Goal: Task Accomplishment & Management: Manage account settings

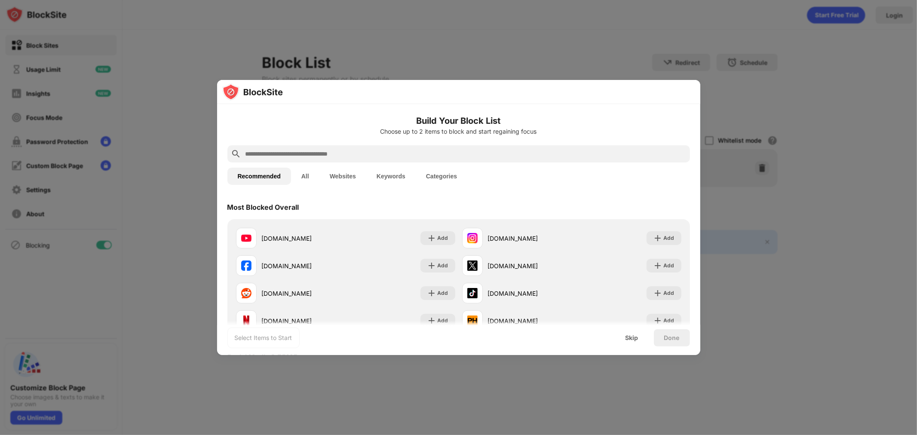
click at [355, 155] on input "text" at bounding box center [466, 154] width 442 height 10
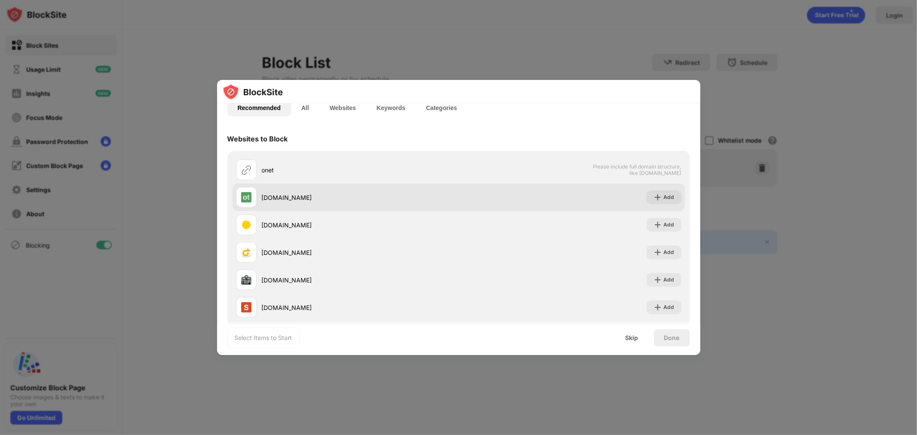
scroll to position [83, 0]
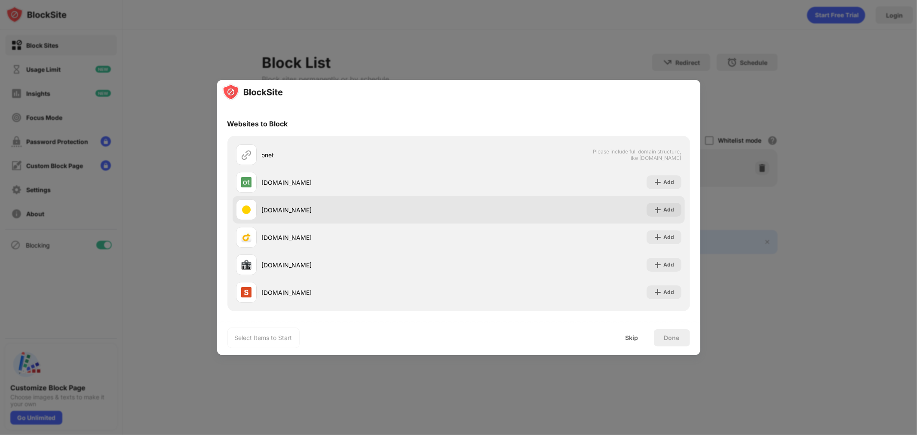
type input "****"
click at [656, 214] on div "Add" at bounding box center [663, 210] width 35 height 14
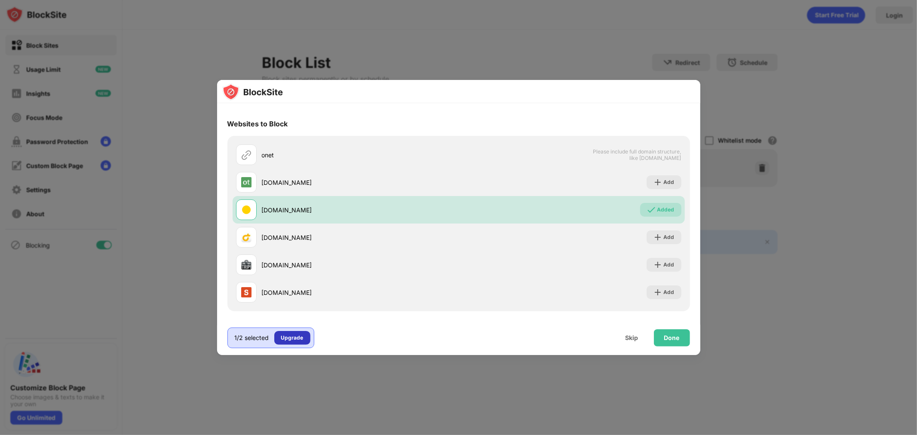
click at [288, 338] on div "Upgrade" at bounding box center [292, 338] width 22 height 9
click at [678, 334] on div "Done" at bounding box center [671, 337] width 15 height 7
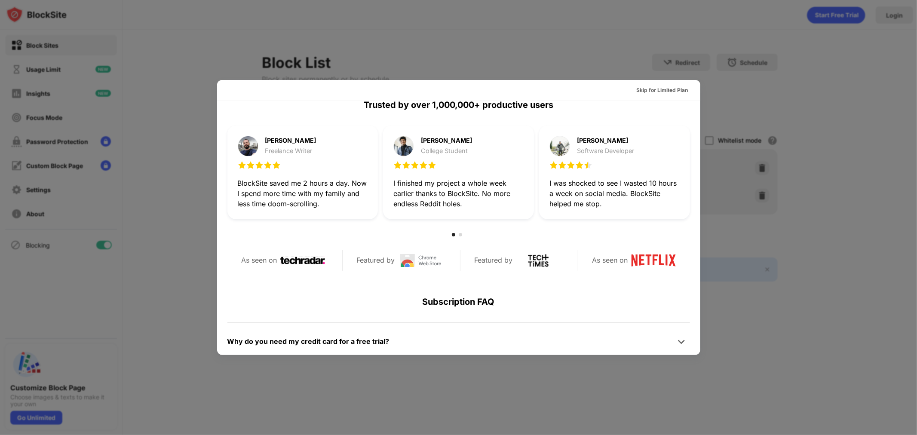
scroll to position [419, 0]
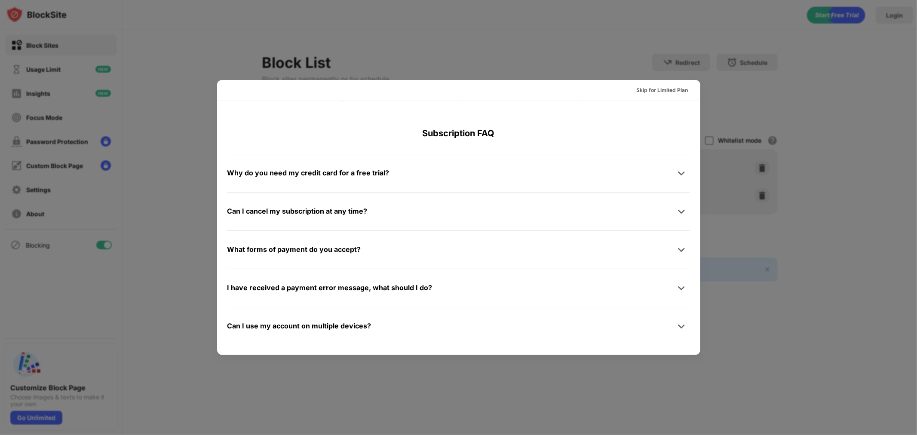
click at [761, 321] on div at bounding box center [458, 217] width 917 height 435
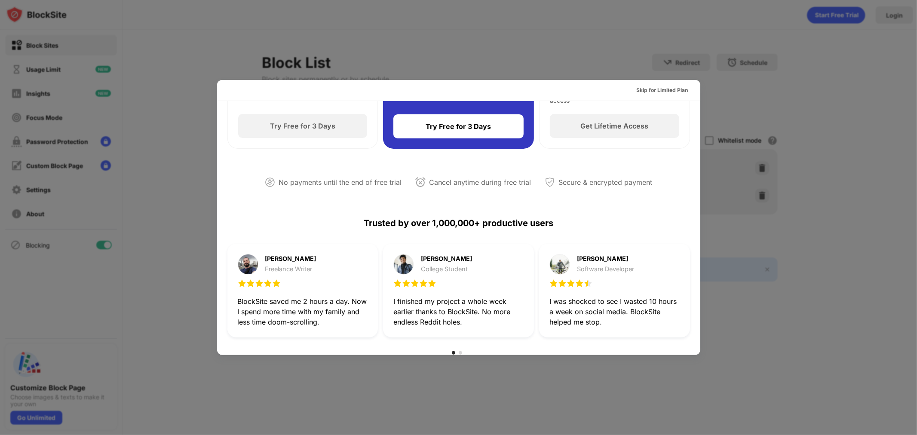
scroll to position [0, 0]
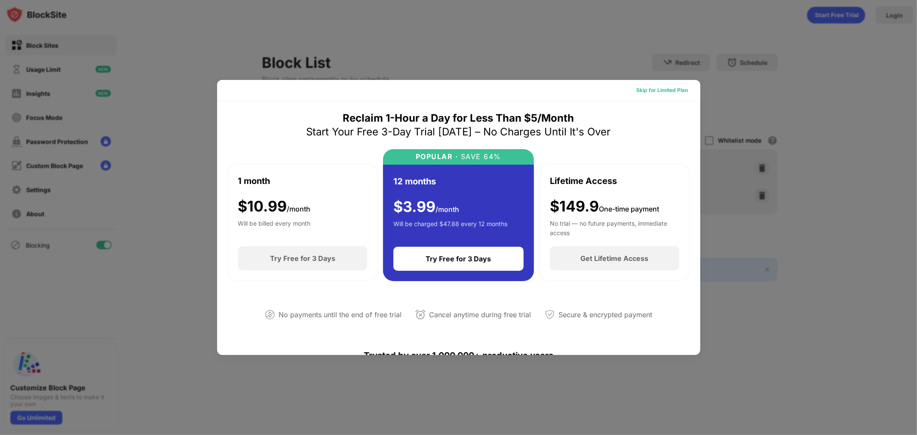
click at [662, 91] on div "Skip for Limited Plan" at bounding box center [663, 90] width 52 height 9
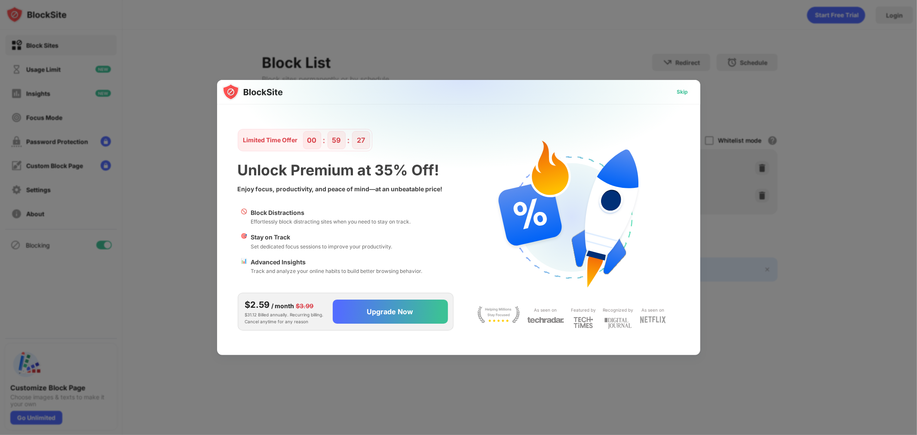
click at [682, 93] on div "Skip" at bounding box center [682, 92] width 11 height 9
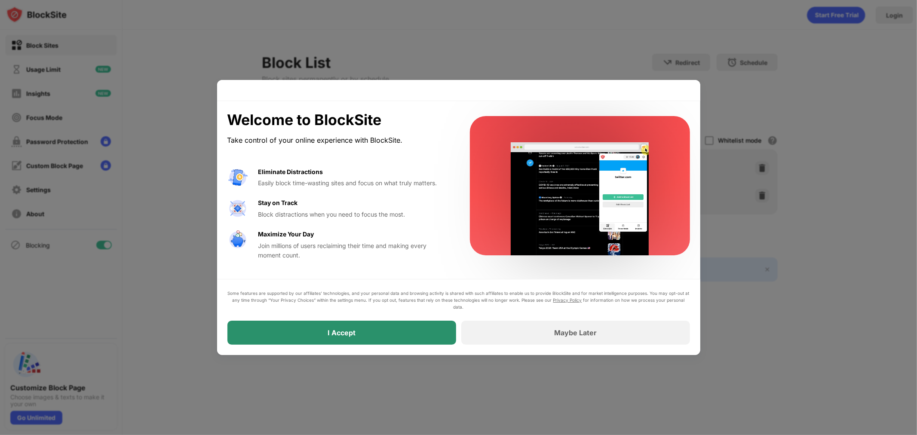
click at [400, 332] on div "I Accept" at bounding box center [341, 333] width 229 height 24
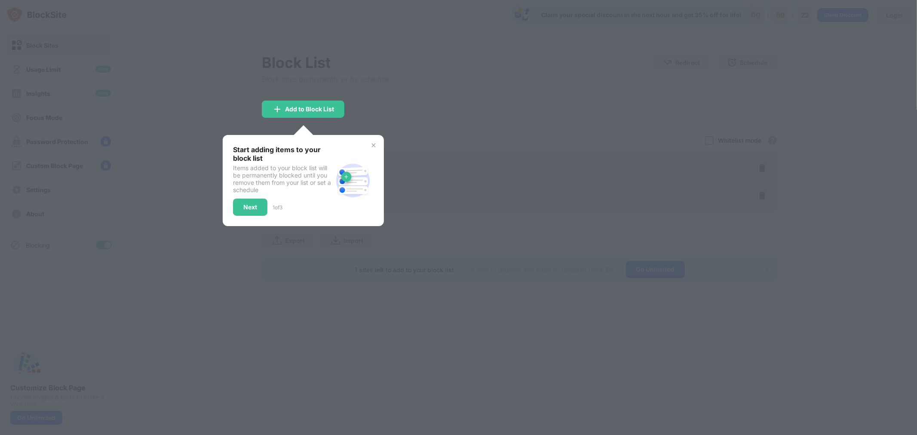
click at [372, 140] on div "Start adding items to your block list Items added to your block list will be pe…" at bounding box center [303, 180] width 161 height 91
click at [373, 143] on img at bounding box center [373, 145] width 7 height 7
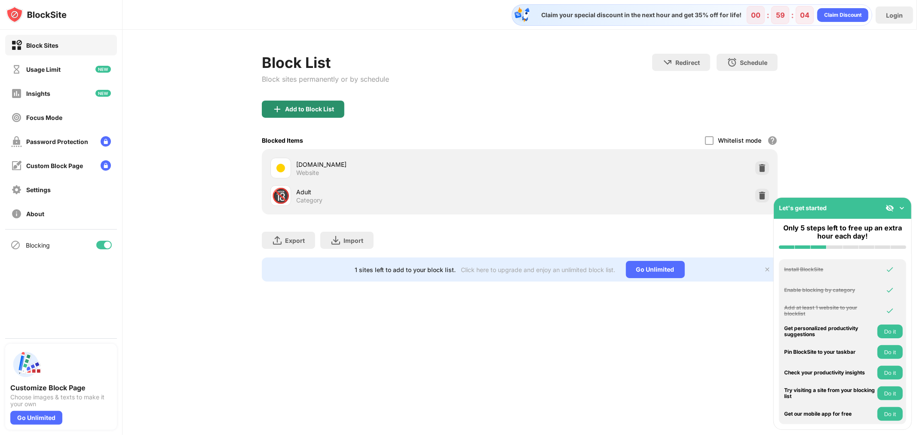
click at [305, 106] on div "Add to Block List" at bounding box center [309, 109] width 49 height 7
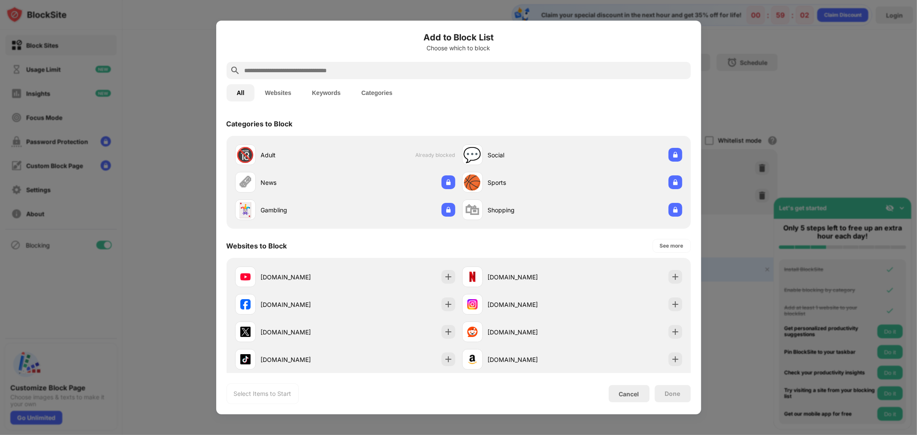
click at [343, 75] on input "text" at bounding box center [466, 70] width 444 height 10
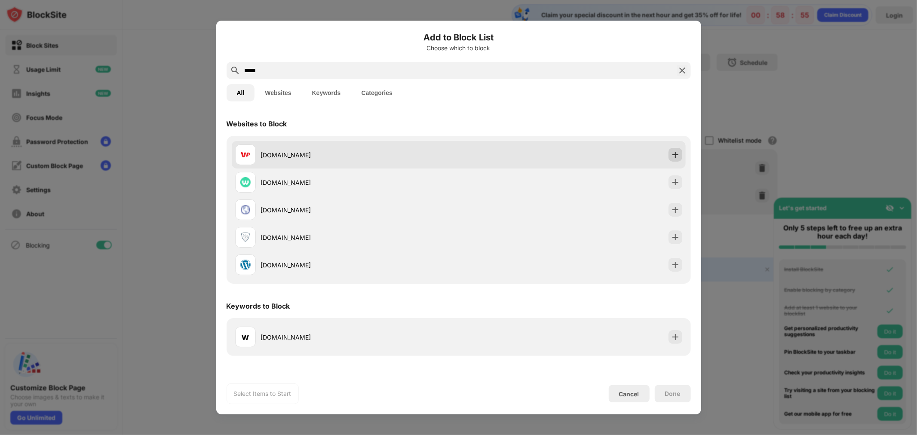
type input "*****"
click at [673, 157] on img at bounding box center [675, 154] width 9 height 9
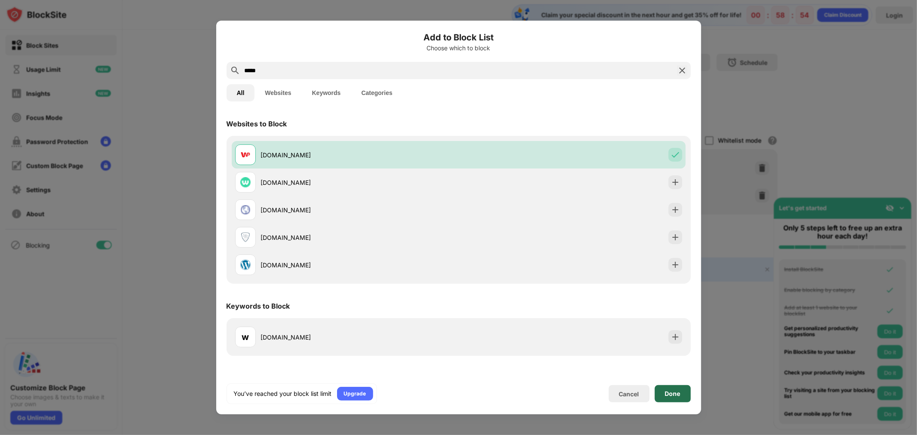
click at [674, 395] on div "Done" at bounding box center [672, 393] width 15 height 7
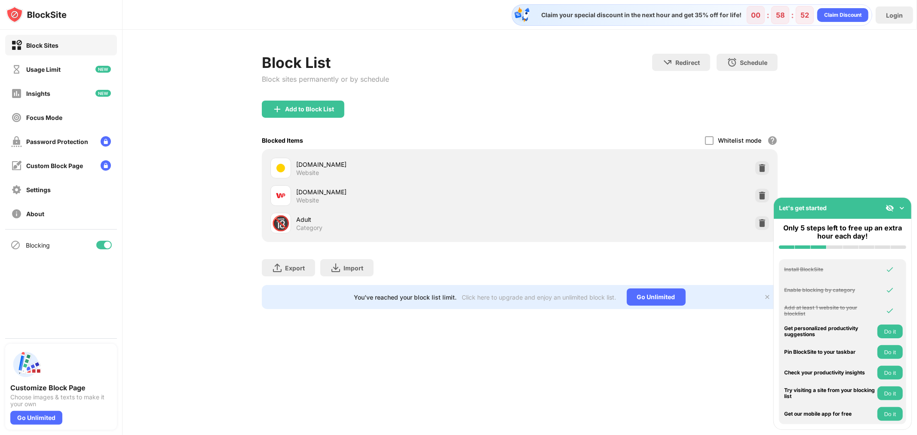
click at [904, 209] on img at bounding box center [901, 208] width 9 height 9
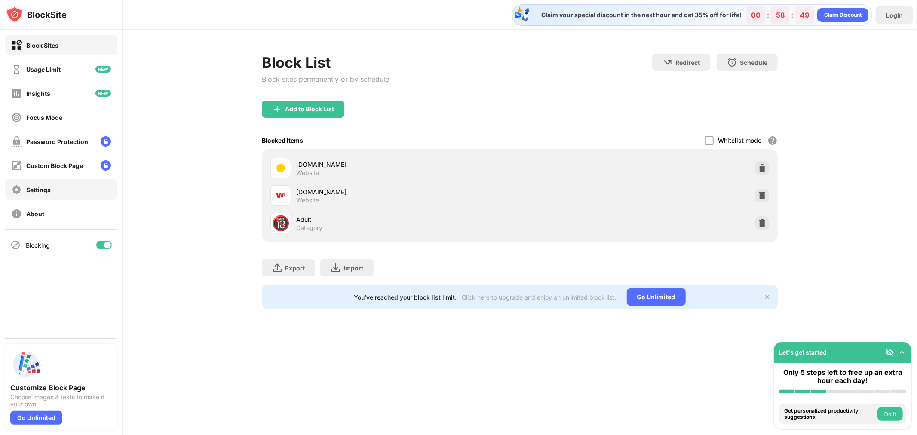
click at [58, 187] on div "Settings" at bounding box center [61, 189] width 112 height 21
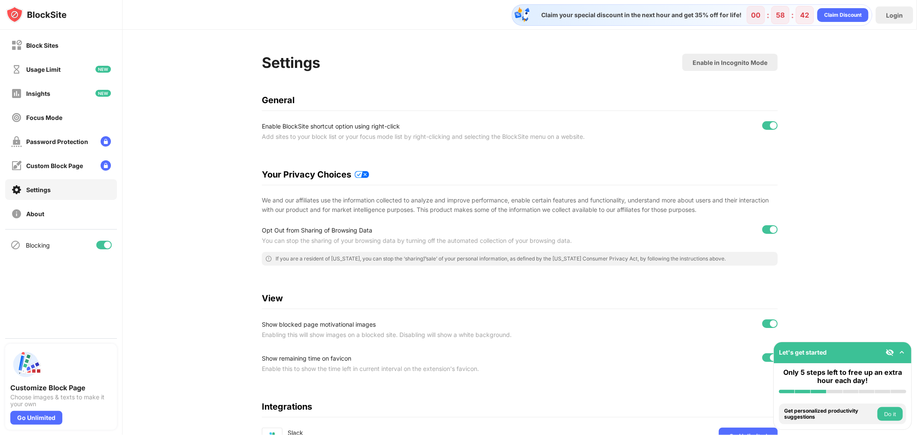
drag, startPoint x: 400, startPoint y: 0, endPoint x: 234, endPoint y: 70, distance: 180.6
click at [234, 70] on div "Settings Enable in Incognito Mode General Enable BlockSite shortcut option usin…" at bounding box center [519, 276] width 794 height 493
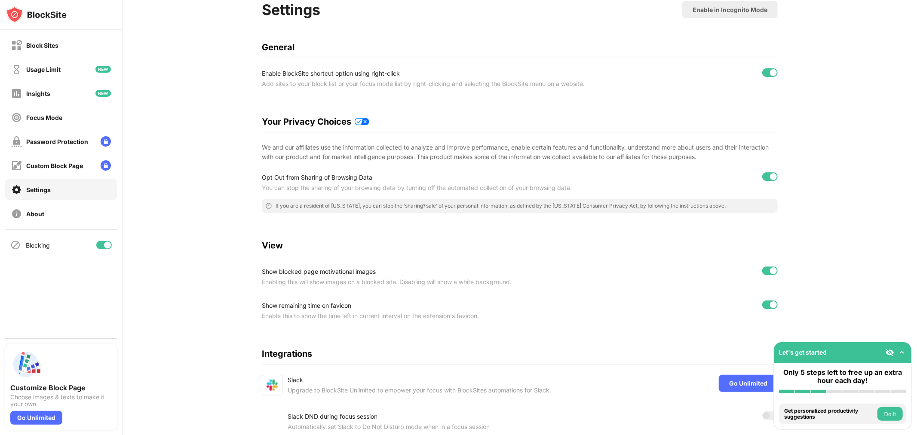
scroll to position [93, 0]
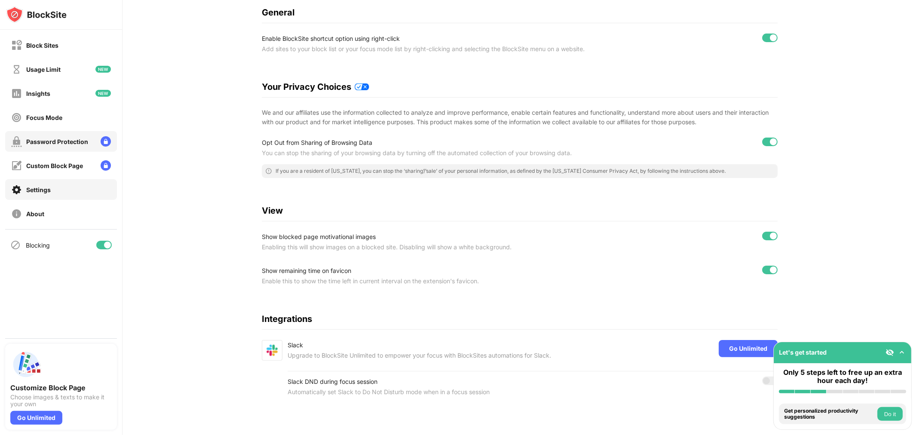
click at [67, 138] on div "Password Protection" at bounding box center [57, 141] width 62 height 7
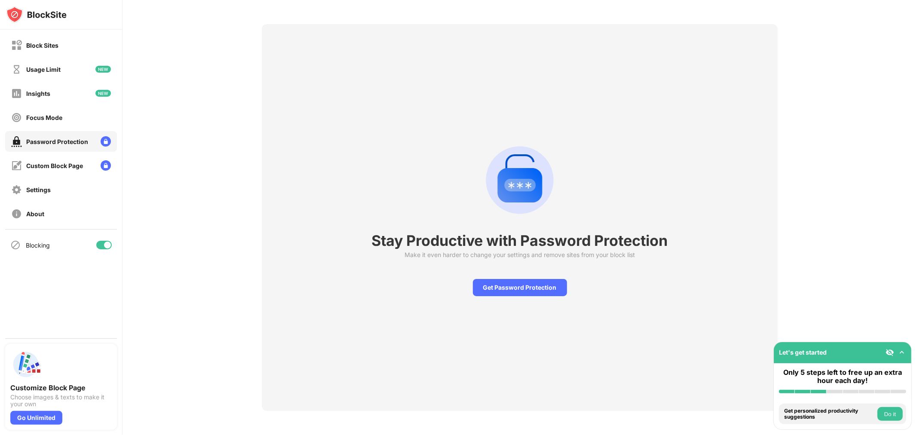
scroll to position [37, 0]
click at [61, 49] on div "Block Sites" at bounding box center [61, 45] width 112 height 21
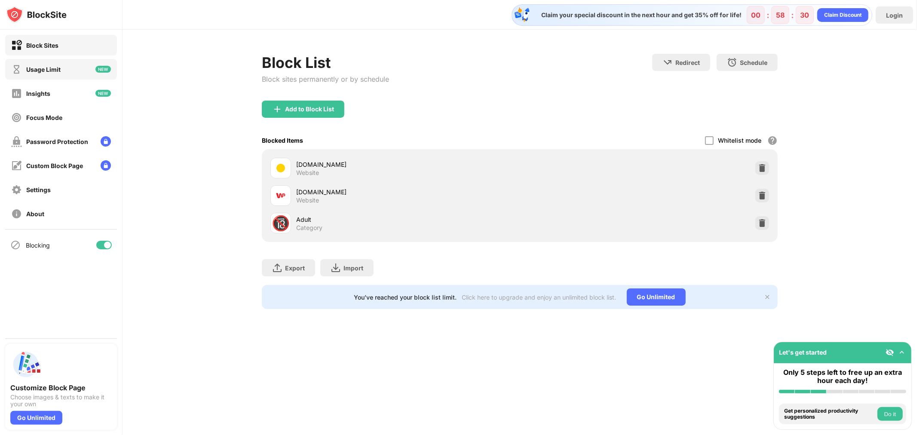
click at [62, 68] on div "Usage Limit" at bounding box center [61, 69] width 112 height 21
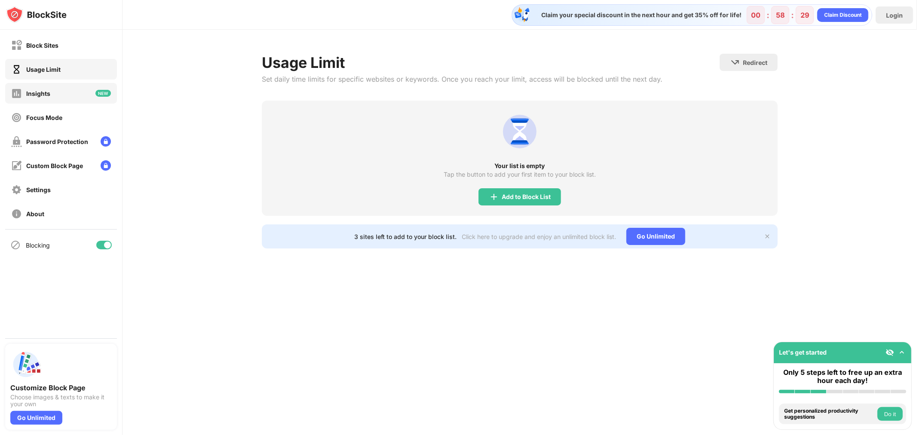
click at [61, 89] on div "Insights" at bounding box center [61, 93] width 112 height 21
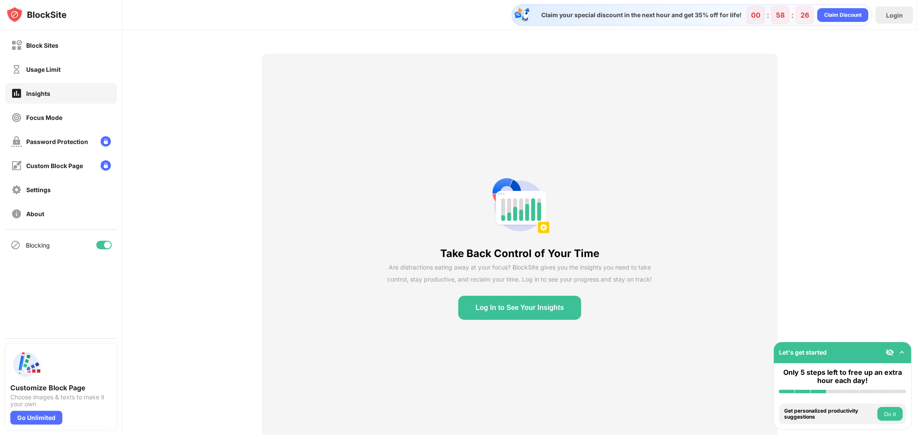
click at [900, 351] on img at bounding box center [901, 352] width 9 height 9
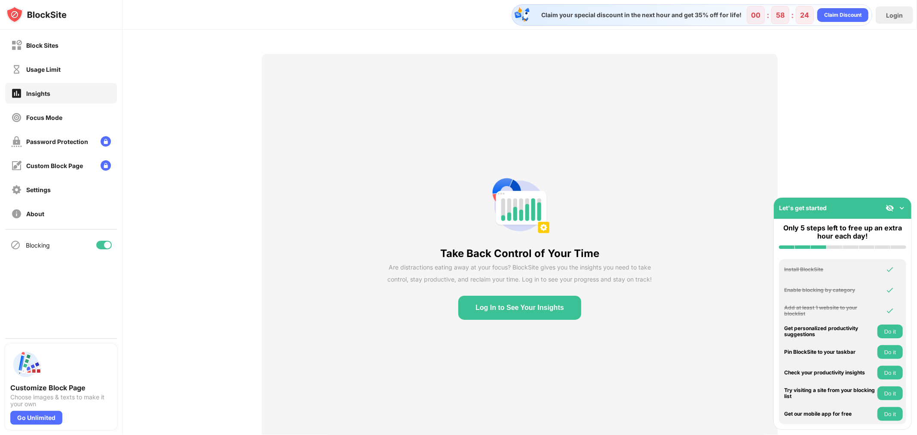
click at [900, 208] on img at bounding box center [901, 208] width 9 height 9
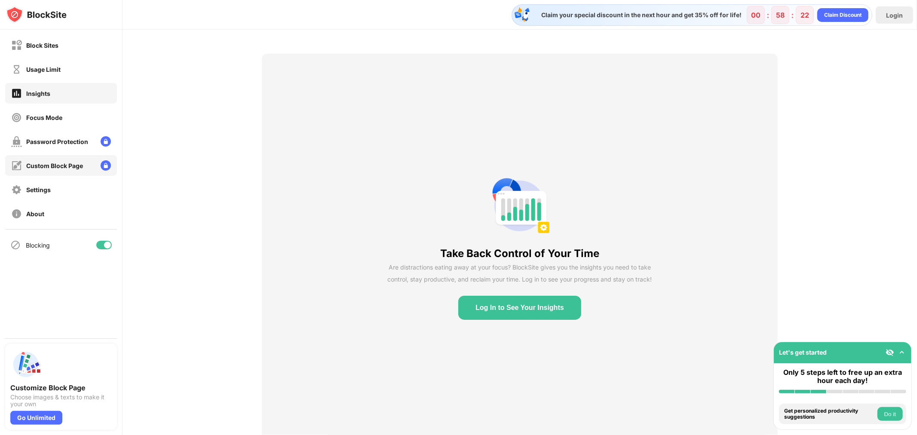
click at [28, 167] on div "Custom Block Page" at bounding box center [54, 165] width 57 height 7
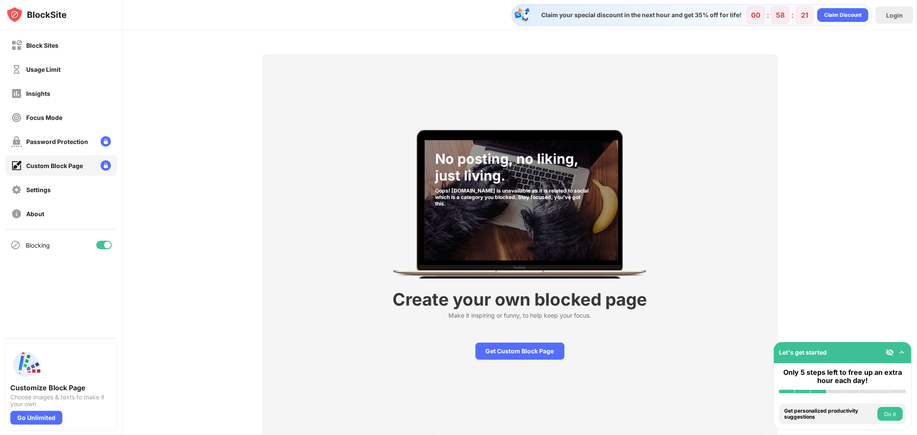
click at [42, 17] on img at bounding box center [36, 14] width 61 height 17
click at [75, 51] on div "Block Sites" at bounding box center [61, 45] width 112 height 21
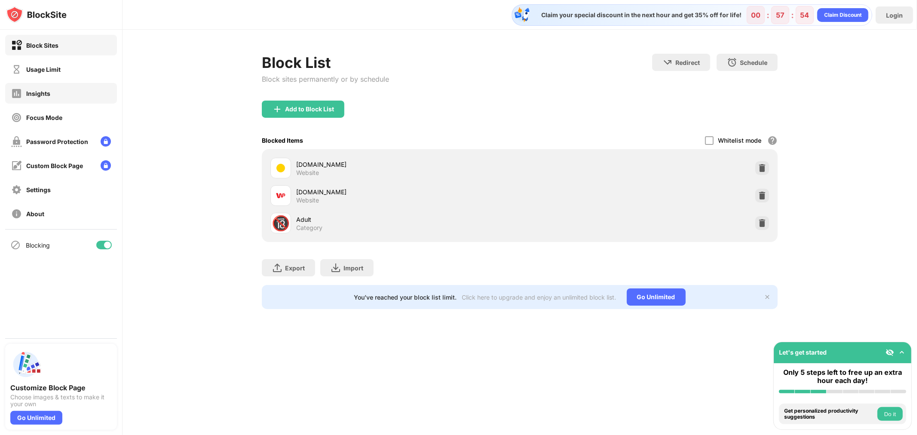
click at [62, 102] on div "Insights" at bounding box center [61, 93] width 112 height 21
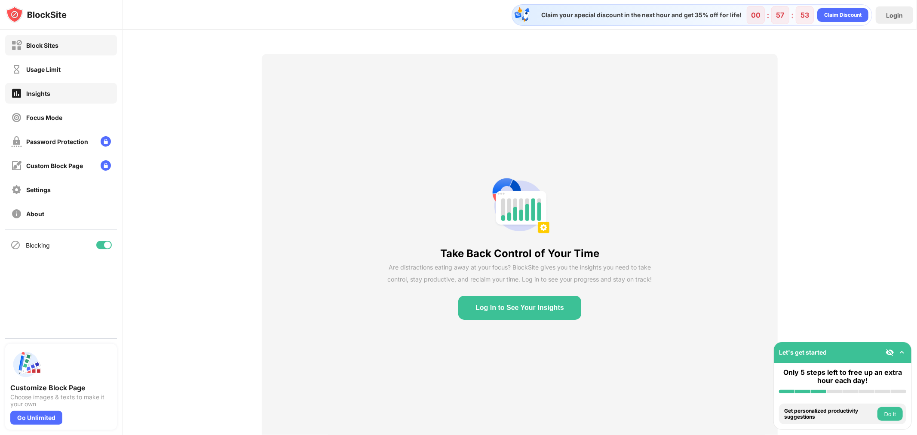
click at [74, 48] on div "Block Sites" at bounding box center [61, 45] width 112 height 21
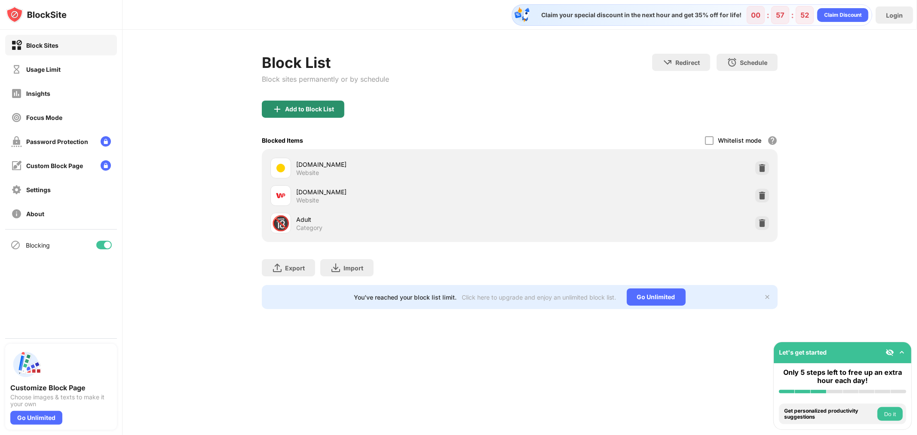
click at [290, 108] on div "Add to Block List" at bounding box center [309, 109] width 49 height 7
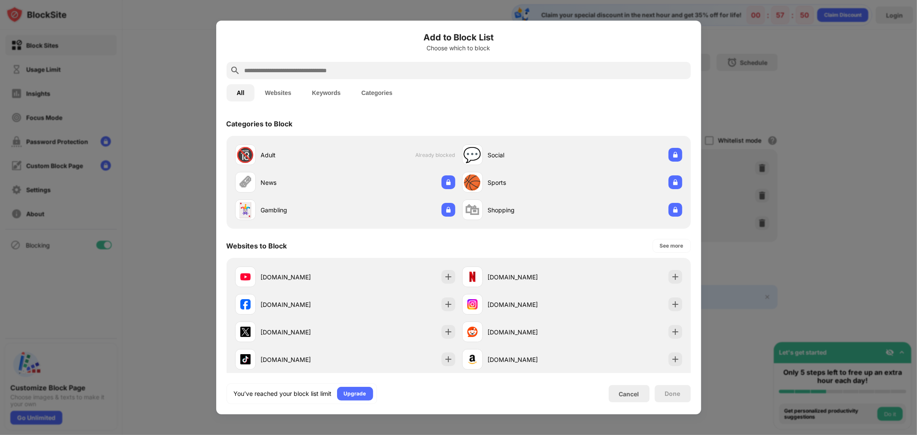
click at [334, 76] on div at bounding box center [459, 70] width 464 height 17
click at [332, 70] on input "text" at bounding box center [466, 70] width 444 height 10
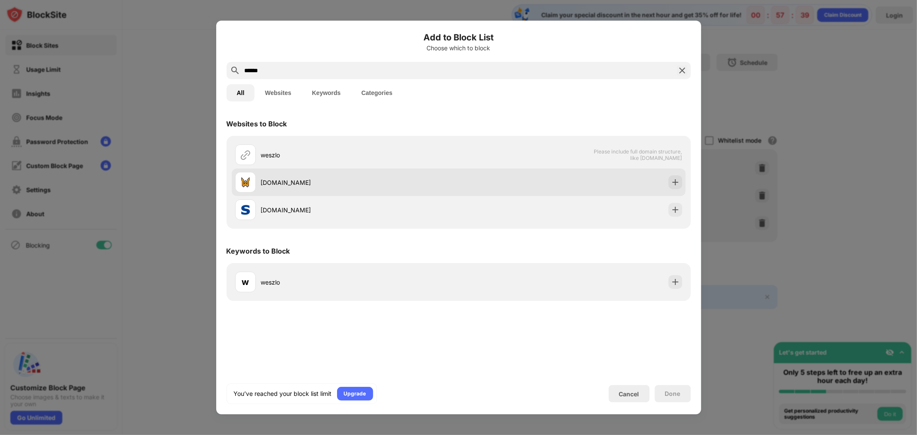
type input "******"
click at [675, 185] on img at bounding box center [675, 182] width 9 height 9
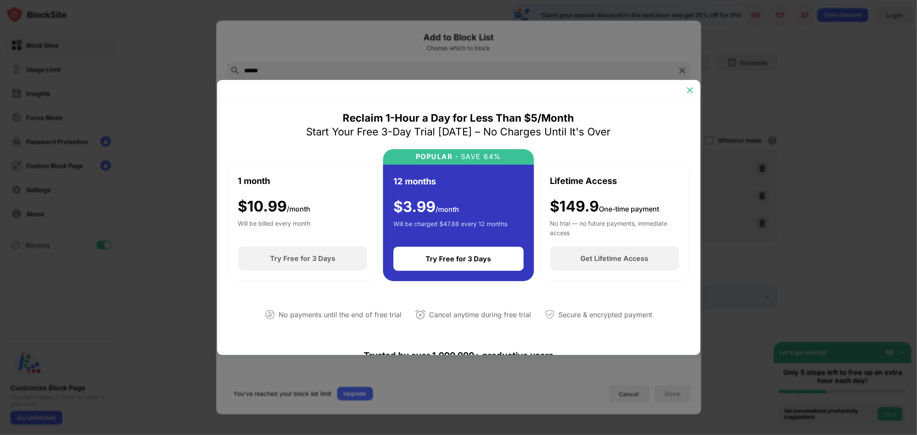
click at [694, 90] on img at bounding box center [690, 90] width 9 height 9
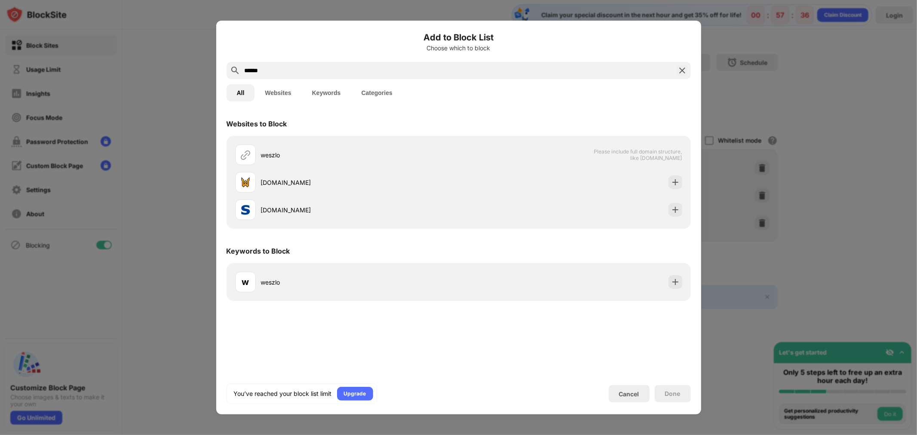
click at [683, 71] on img at bounding box center [682, 70] width 10 height 10
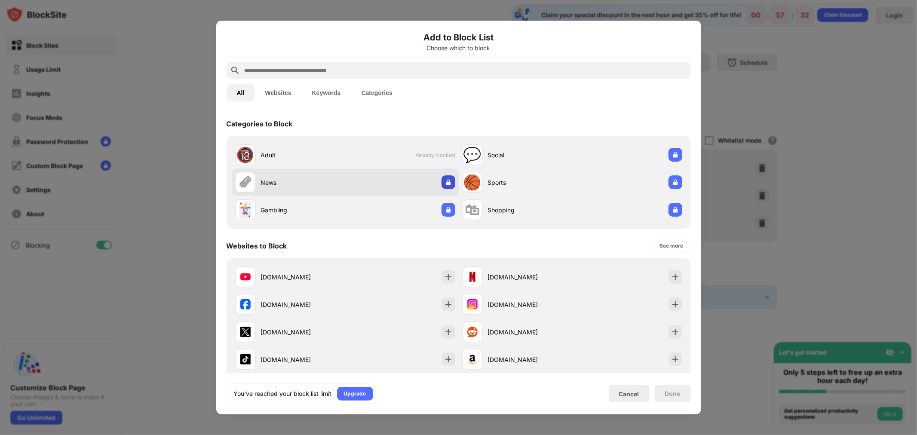
click at [446, 181] on img at bounding box center [448, 182] width 9 height 9
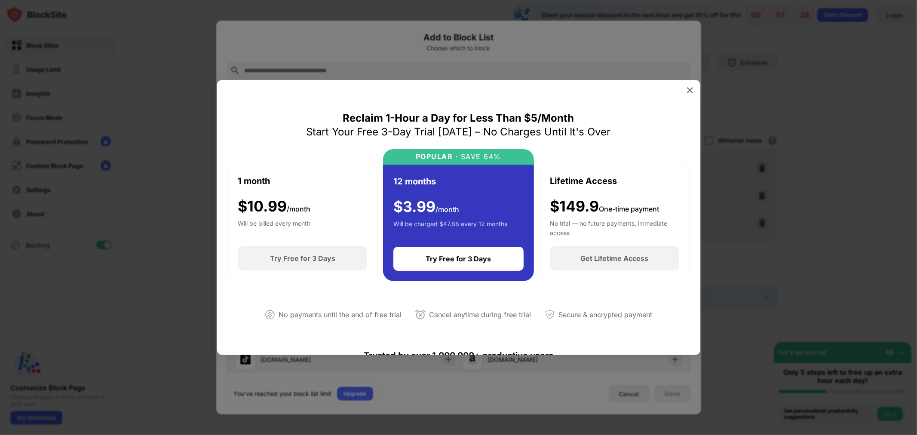
click at [688, 88] on img at bounding box center [690, 90] width 9 height 9
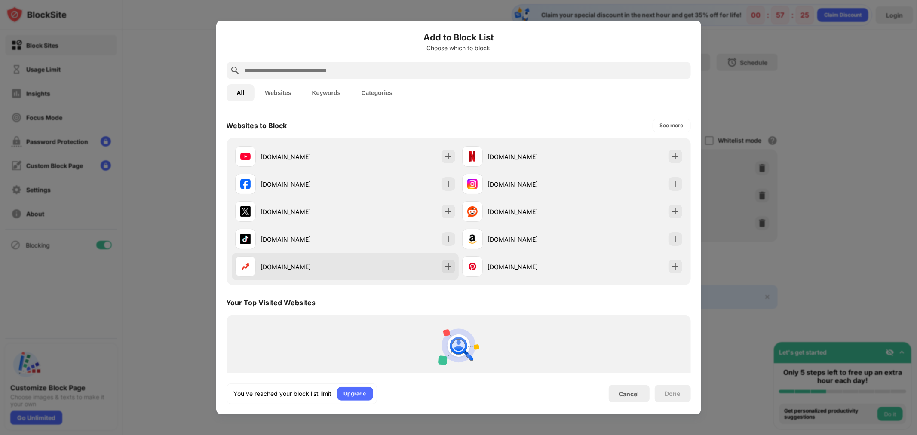
scroll to position [143, 0]
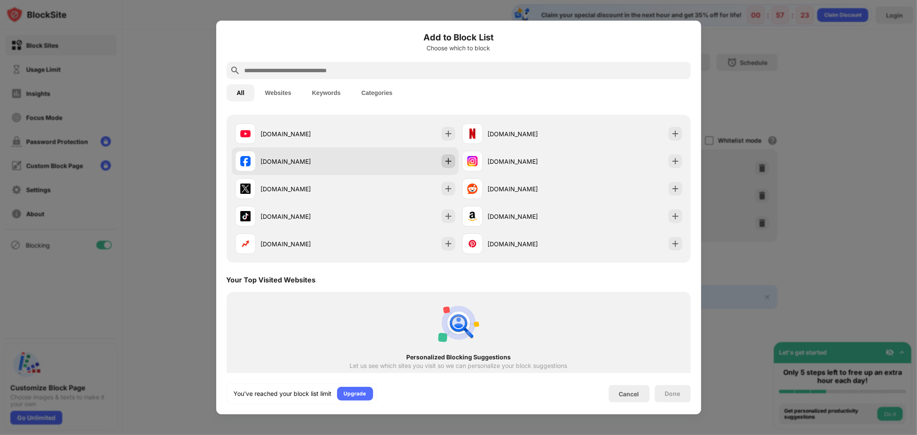
click at [444, 158] on img at bounding box center [448, 161] width 9 height 9
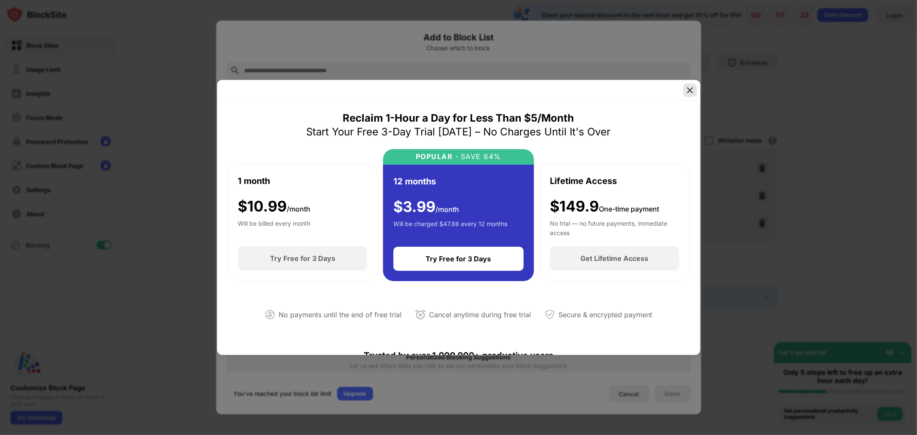
click at [690, 96] on div at bounding box center [690, 90] width 14 height 14
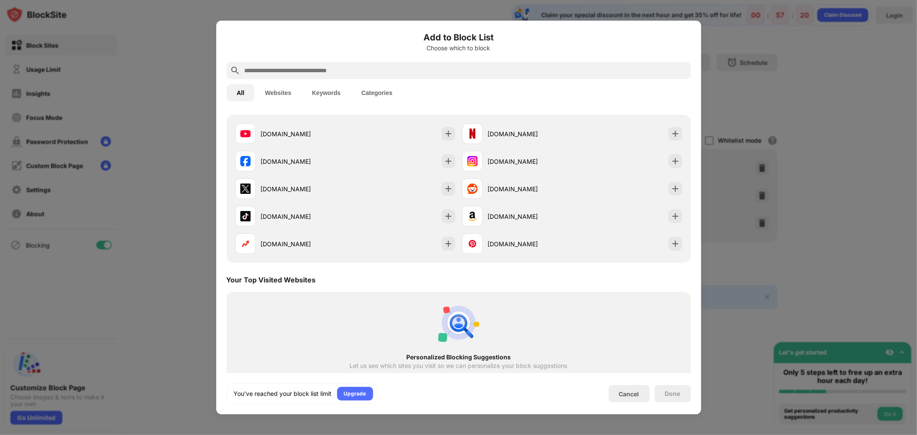
click at [283, 95] on button "Websites" at bounding box center [277, 92] width 47 height 17
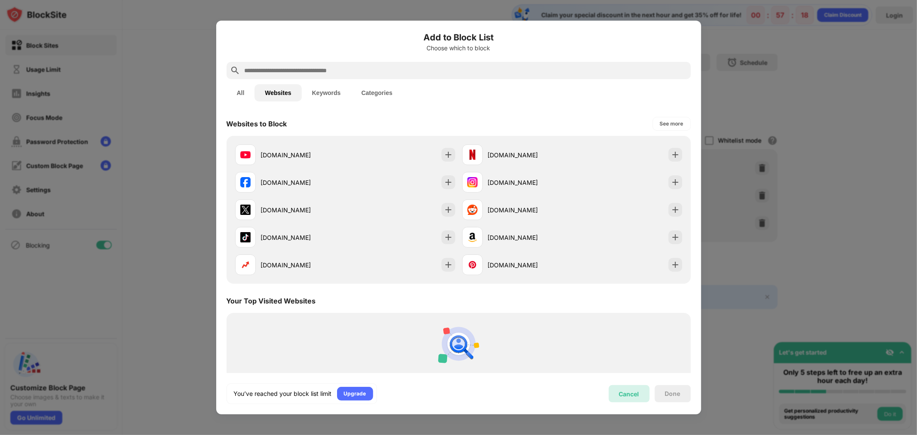
click at [634, 395] on div "Cancel" at bounding box center [629, 393] width 20 height 7
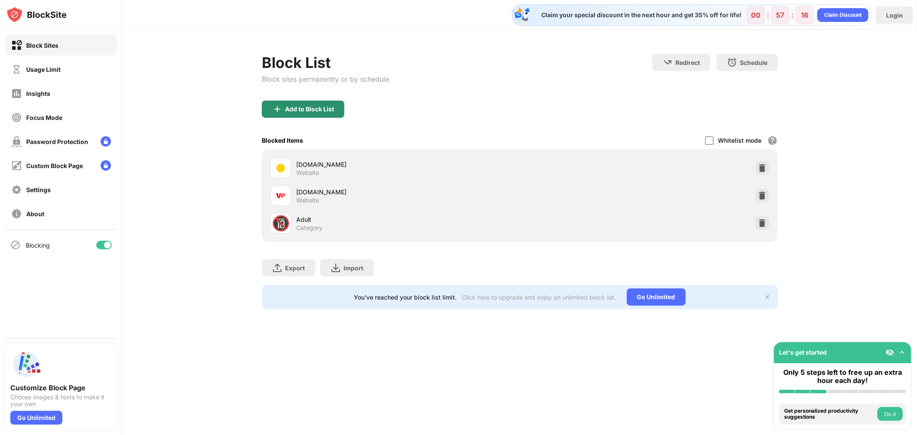
click at [307, 112] on div "Add to Block List" at bounding box center [303, 109] width 83 height 17
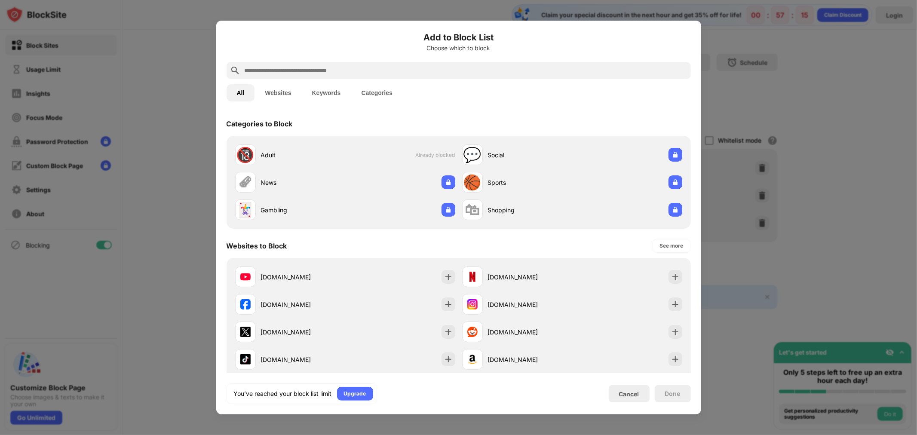
click at [367, 71] on input "text" at bounding box center [466, 70] width 444 height 10
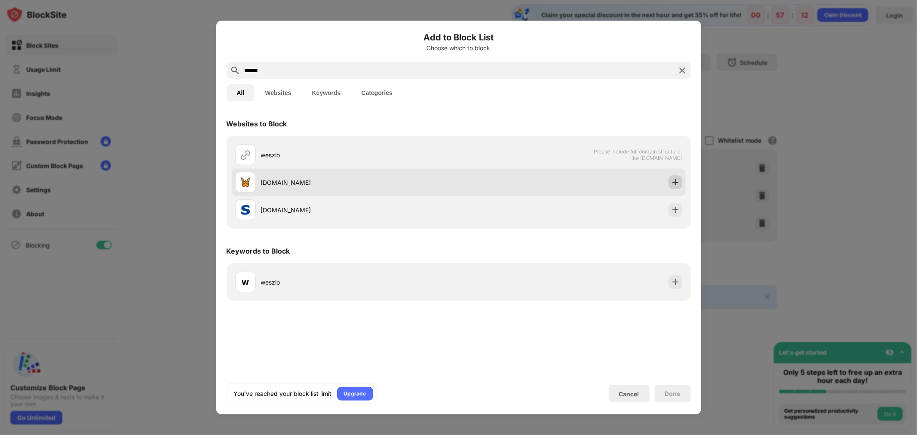
type input "******"
click at [678, 181] on img at bounding box center [675, 182] width 9 height 9
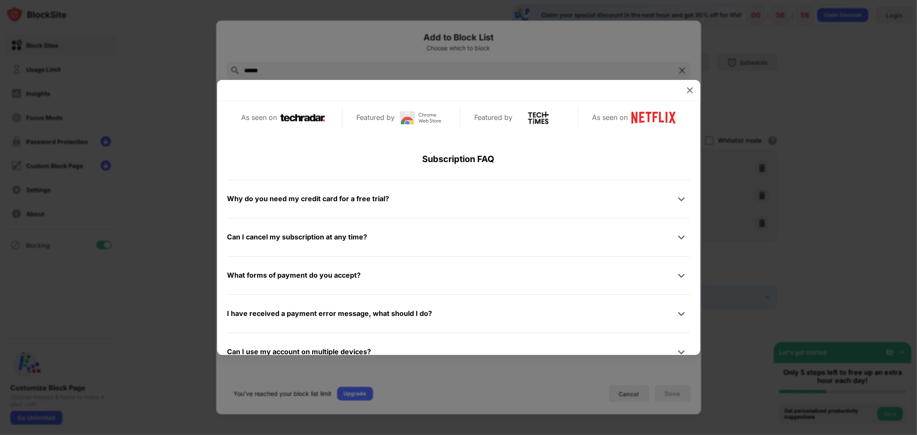
scroll to position [409, 0]
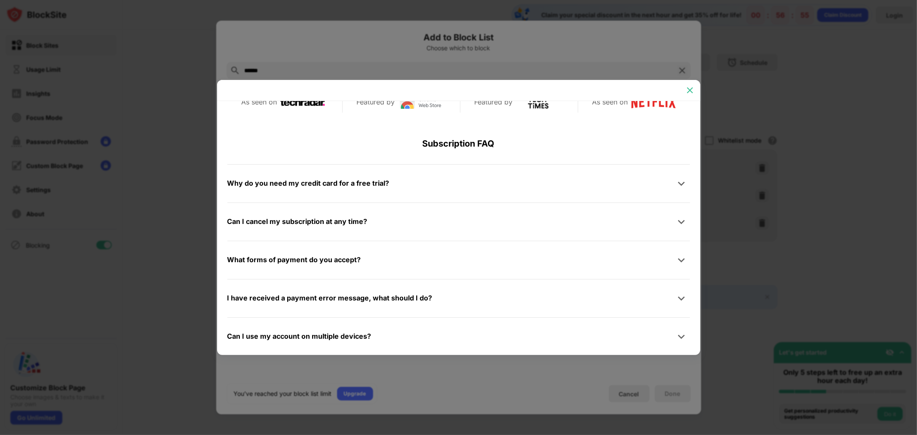
click at [687, 92] on img at bounding box center [690, 90] width 9 height 9
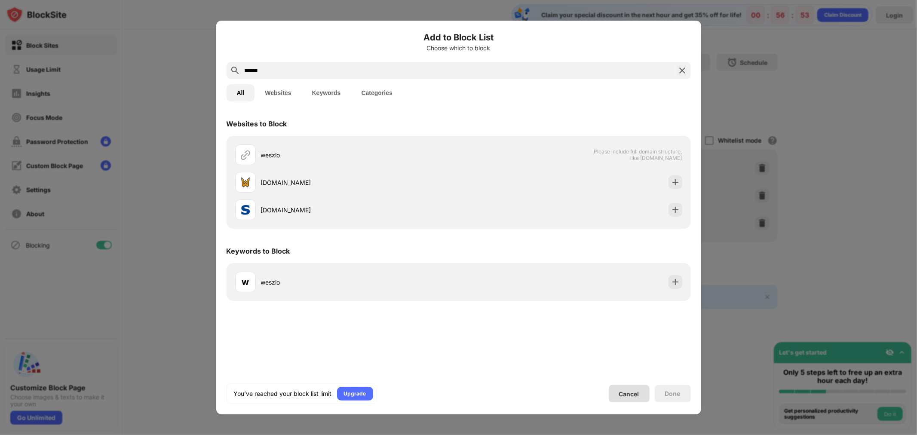
click at [641, 393] on div "Cancel" at bounding box center [629, 393] width 41 height 17
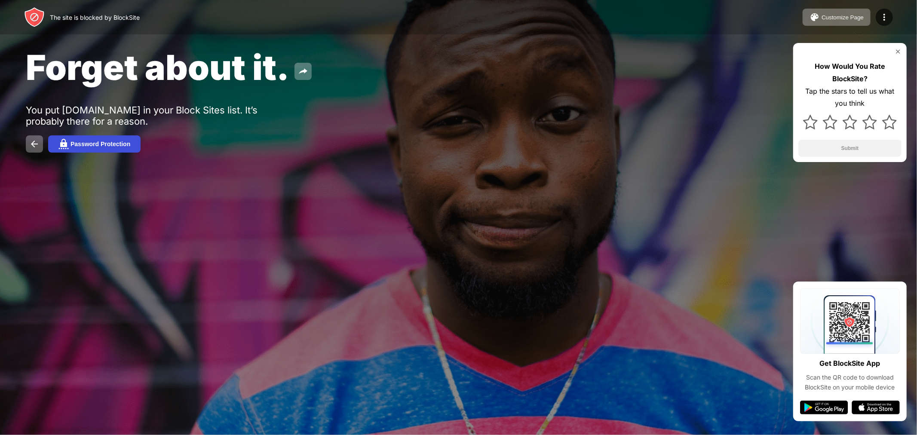
click at [101, 145] on div "Password Protection" at bounding box center [100, 144] width 60 height 7
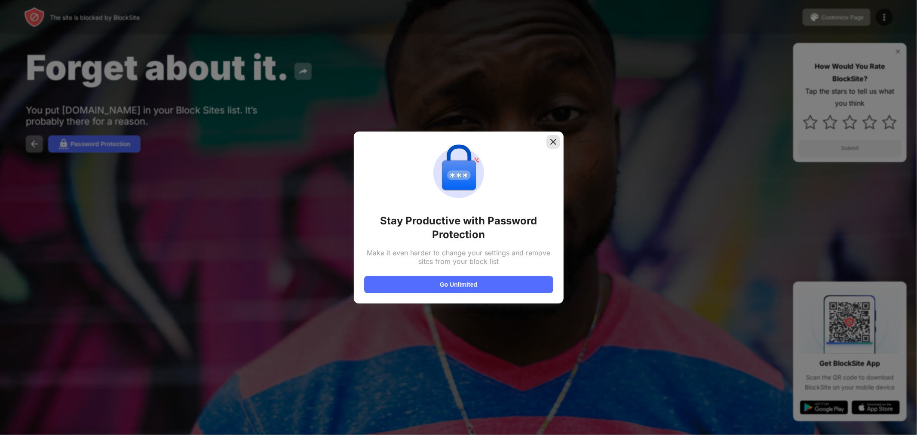
click at [551, 139] on img at bounding box center [553, 142] width 9 height 9
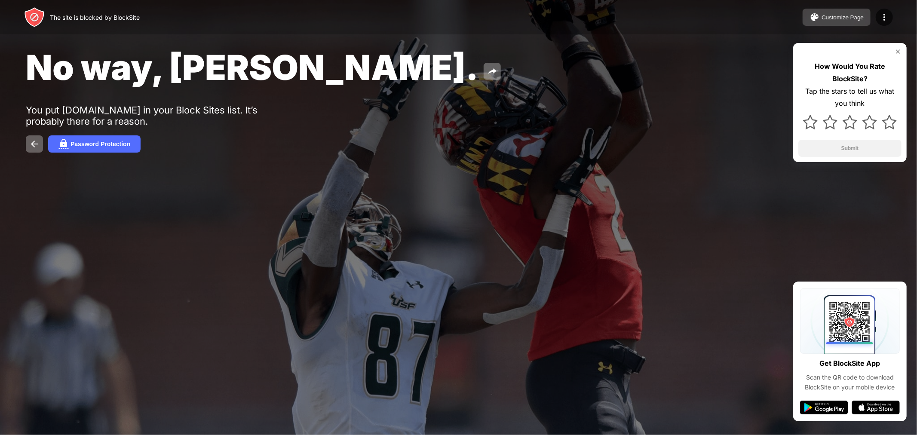
click at [860, 23] on button "Customize Page" at bounding box center [836, 17] width 68 height 17
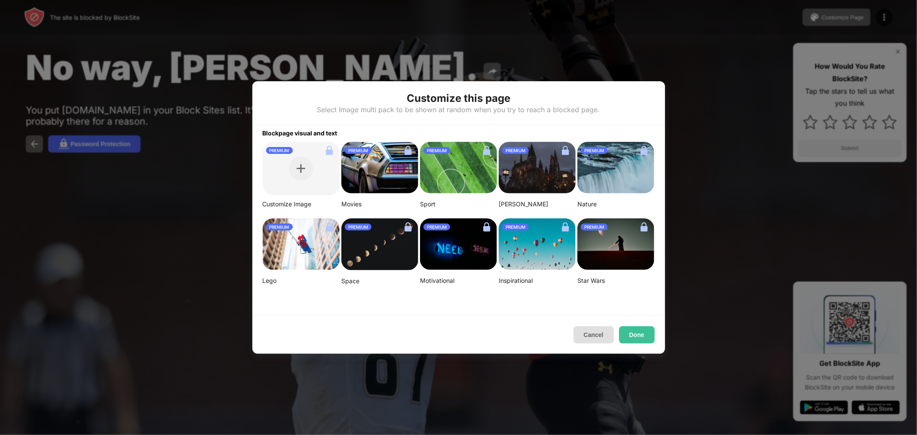
click at [592, 338] on button "Cancel" at bounding box center [593, 334] width 40 height 17
